Goal: Task Accomplishment & Management: Manage account settings

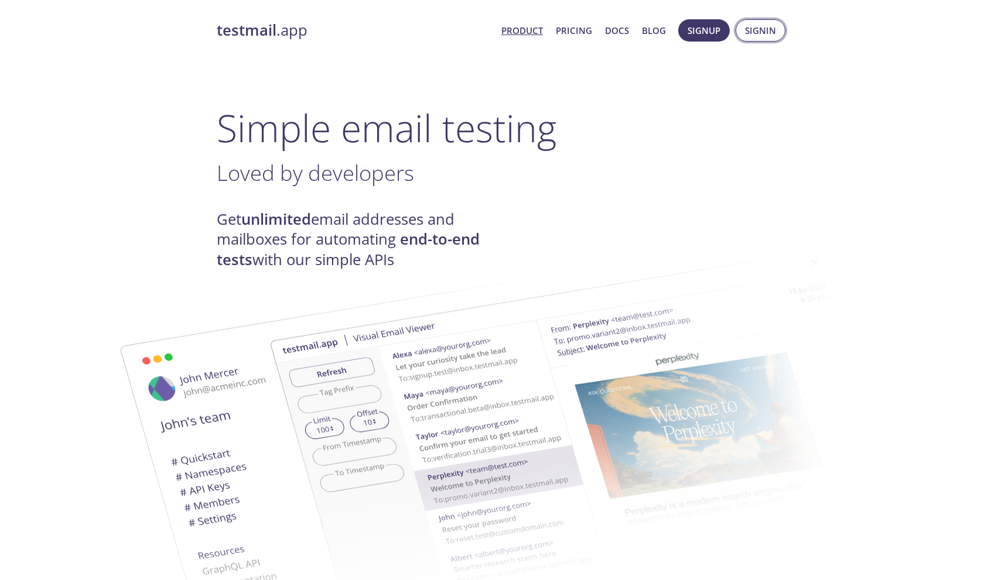
click at [765, 42] on span "Signup Signin" at bounding box center [731, 30] width 113 height 28
click at [765, 37] on span "Signin" at bounding box center [760, 30] width 31 height 15
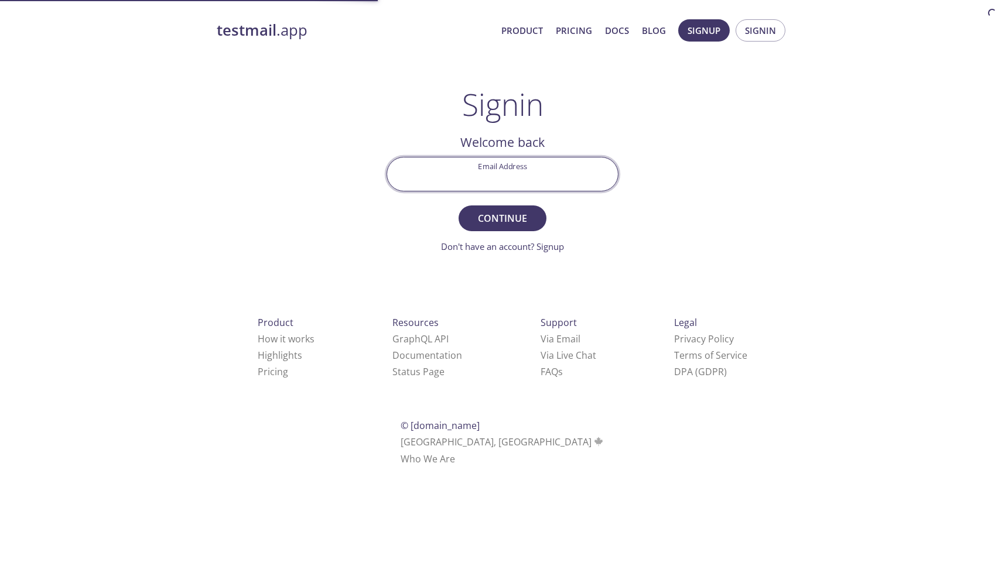
click at [498, 168] on input "Email Address" at bounding box center [502, 173] width 231 height 33
click at [0, 481] on com-1password-button at bounding box center [0, 481] width 0 height 0
type input "[PERSON_NAME][EMAIL_ADDRESS][DOMAIN_NAME]"
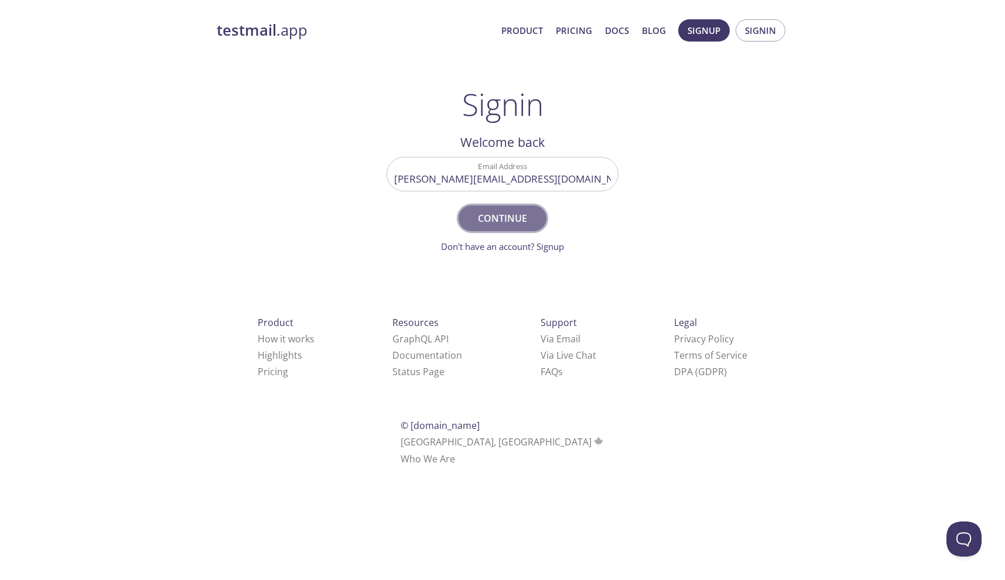
click at [489, 227] on button "Continue" at bounding box center [502, 218] width 88 height 26
click at [485, 170] on input "Signin Security Code" at bounding box center [502, 173] width 231 height 33
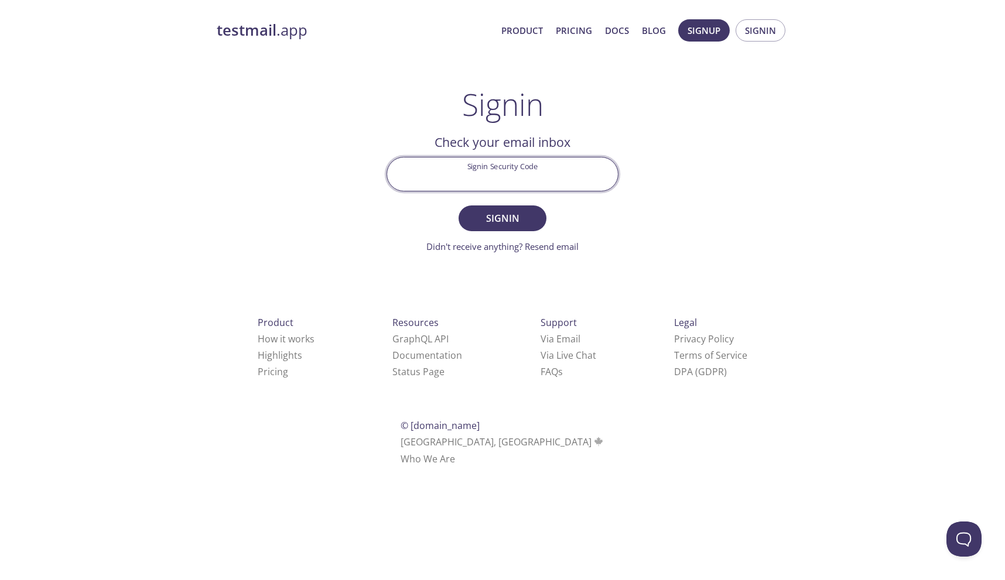
click at [632, 143] on div "testmail .app Product Pricing Docs Blog Signup Signin Signin Welcome back Email…" at bounding box center [503, 256] width 600 height 488
click at [559, 169] on input "Signin Security Code" at bounding box center [502, 173] width 231 height 33
click at [0, 481] on com-1password-button at bounding box center [0, 481] width 0 height 0
click at [612, 112] on div "Signin Welcome back Email Address [PERSON_NAME][EMAIL_ADDRESS][DOMAIN_NAME] Con…" at bounding box center [502, 170] width 232 height 167
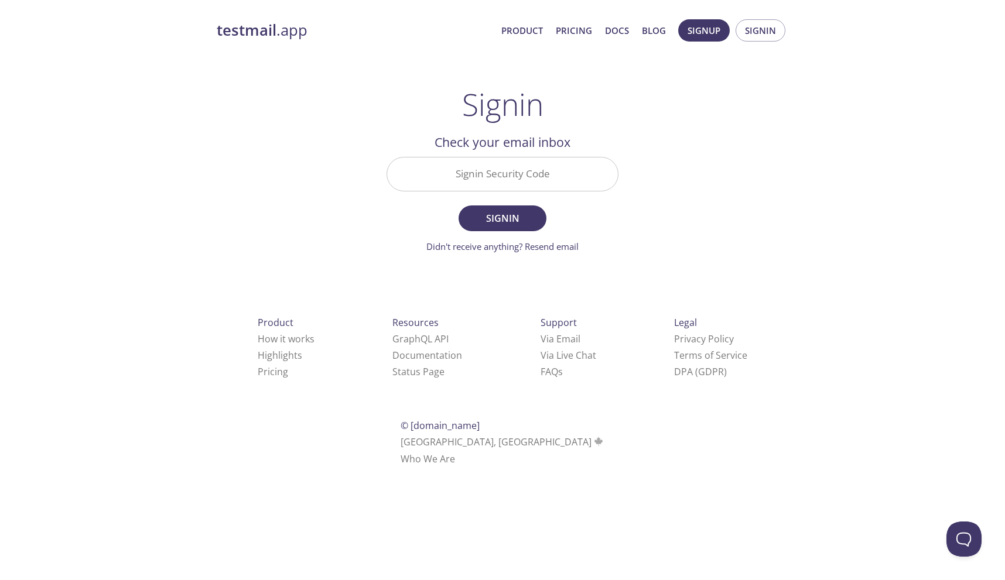
click at [547, 167] on input "Signin Security Code" at bounding box center [502, 173] width 231 height 33
paste input "3UFTZPX"
type input "3UFTZPX"
click at [586, 229] on form "Signin Security Code 3UFTZPX Signin Didn't receive anything? Resend email" at bounding box center [502, 205] width 232 height 97
click at [487, 218] on span "Signin" at bounding box center [502, 218] width 62 height 16
